Goal: Find specific page/section: Find specific page/section

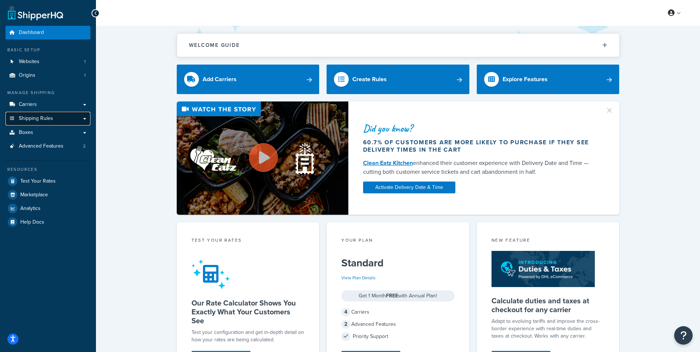
click at [64, 121] on link "Shipping Rules" at bounding box center [48, 119] width 85 height 14
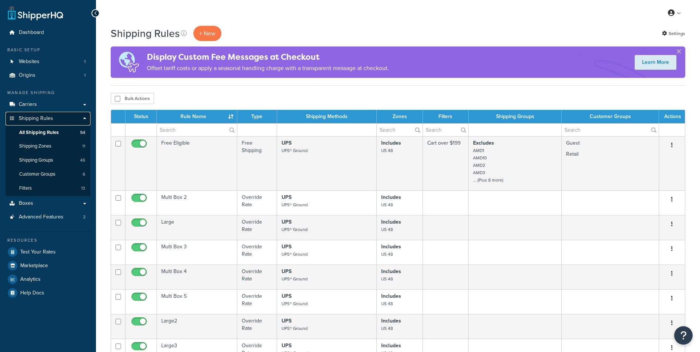
click at [83, 119] on link "Shipping Rules" at bounding box center [48, 119] width 85 height 14
